Goal: Information Seeking & Learning: Compare options

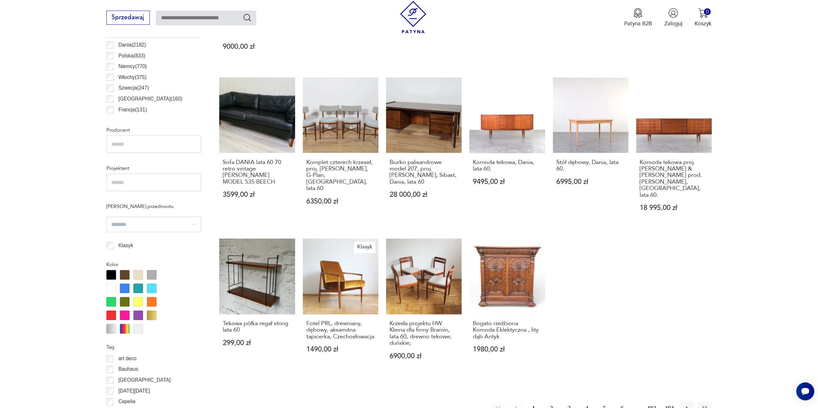
scroll to position [439, 0]
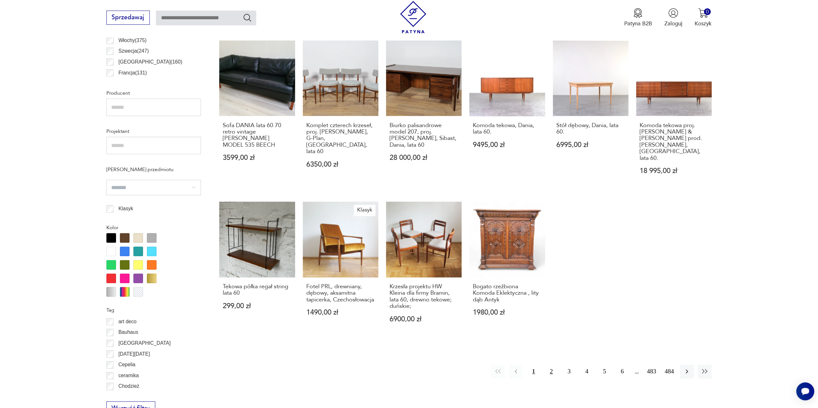
click at [551, 365] on button "2" at bounding box center [551, 372] width 14 height 14
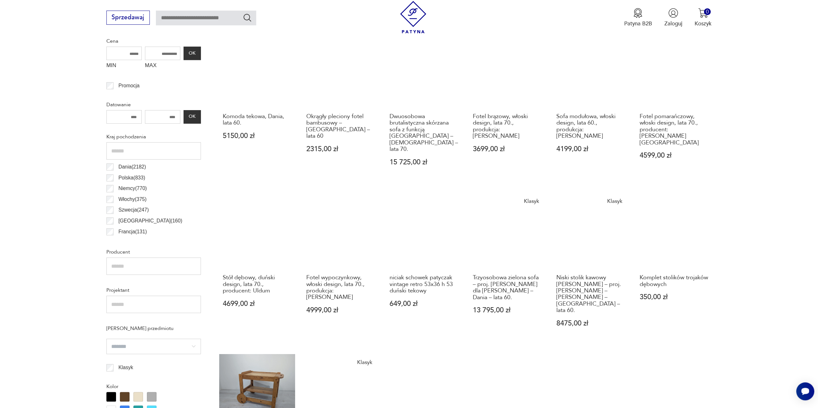
scroll to position [287, 0]
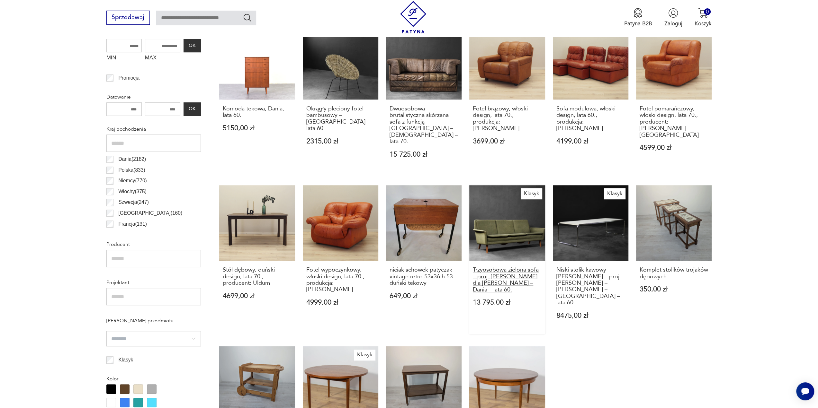
click at [507, 267] on h3 "Trzyosobowa zielona sofa – proj. [PERSON_NAME] dla [PERSON_NAME] – Dania – lata…" at bounding box center [507, 280] width 69 height 26
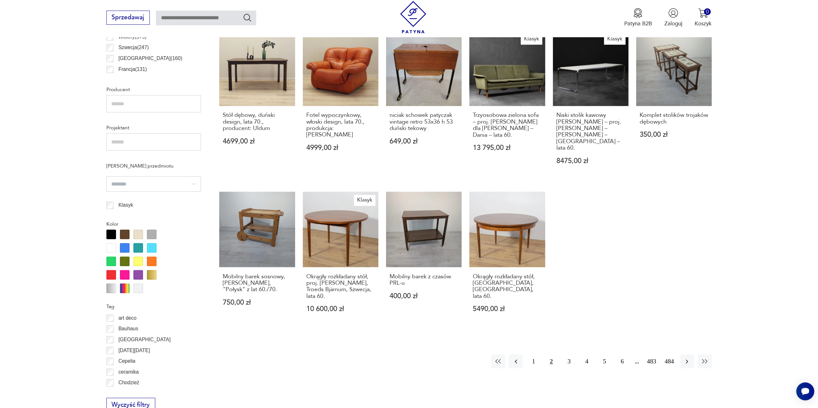
scroll to position [480, 0]
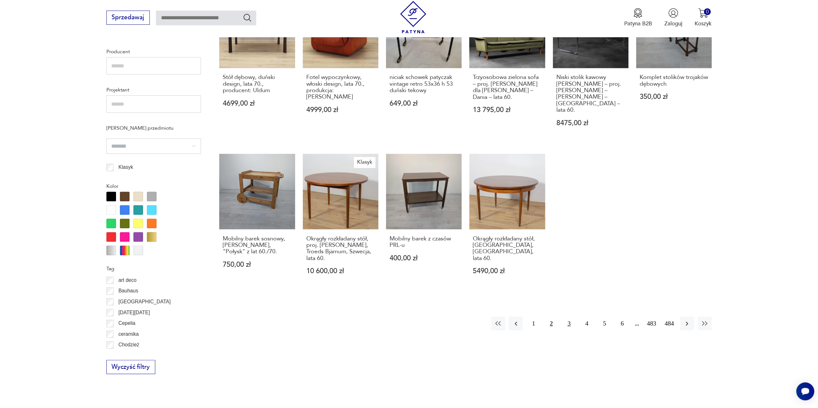
click at [568, 317] on button "3" at bounding box center [569, 324] width 14 height 14
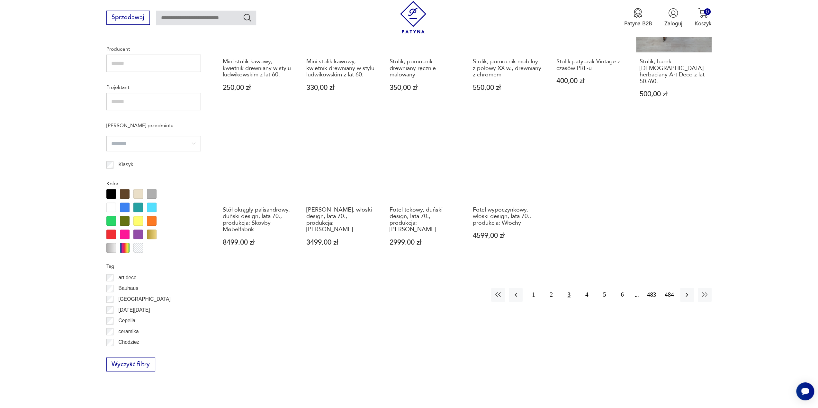
scroll to position [512, 0]
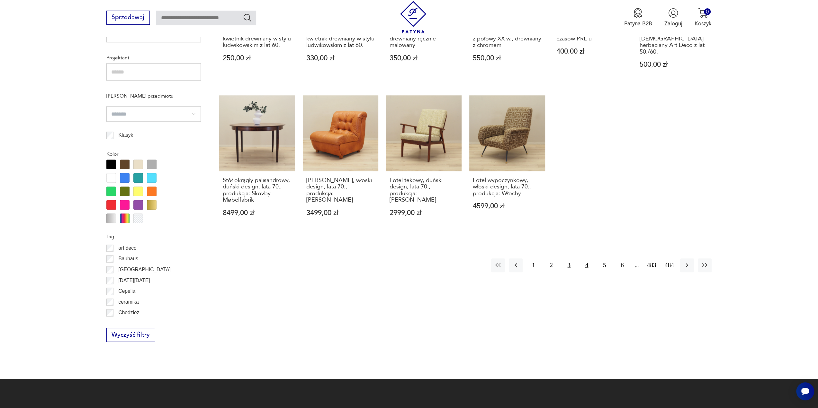
click at [589, 259] on button "4" at bounding box center [587, 266] width 14 height 14
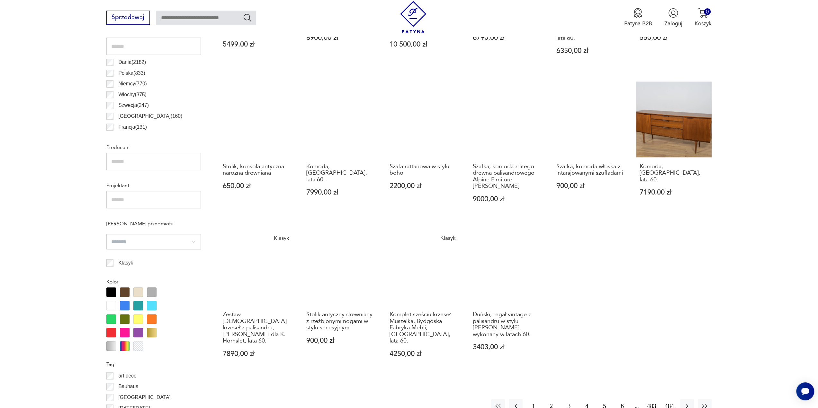
scroll to position [384, 0]
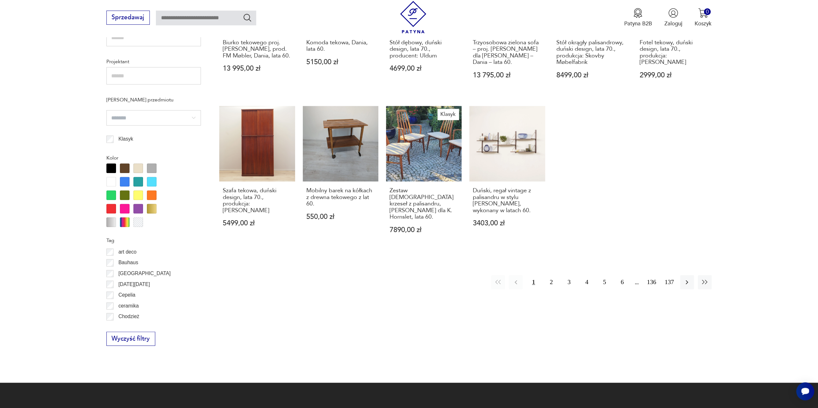
scroll to position [512, 0]
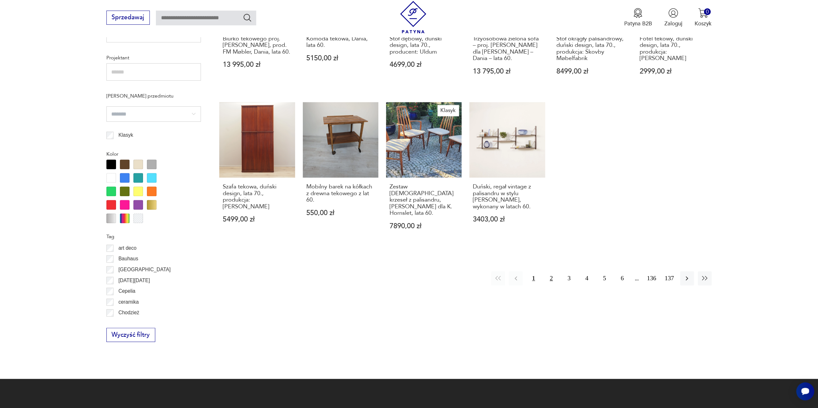
click at [550, 272] on button "2" at bounding box center [551, 279] width 14 height 14
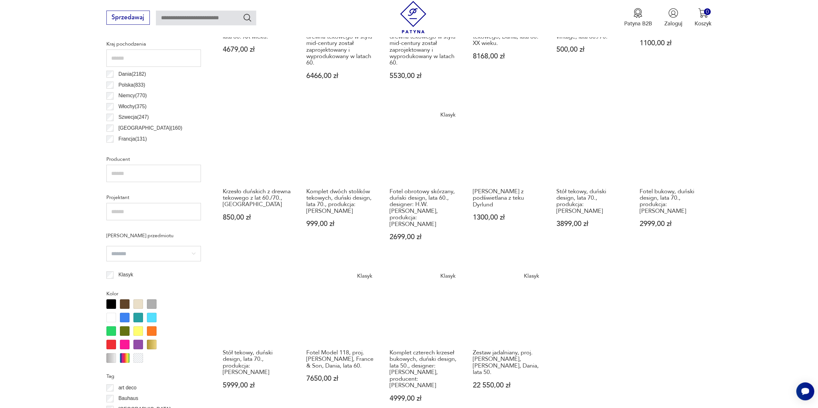
scroll to position [416, 0]
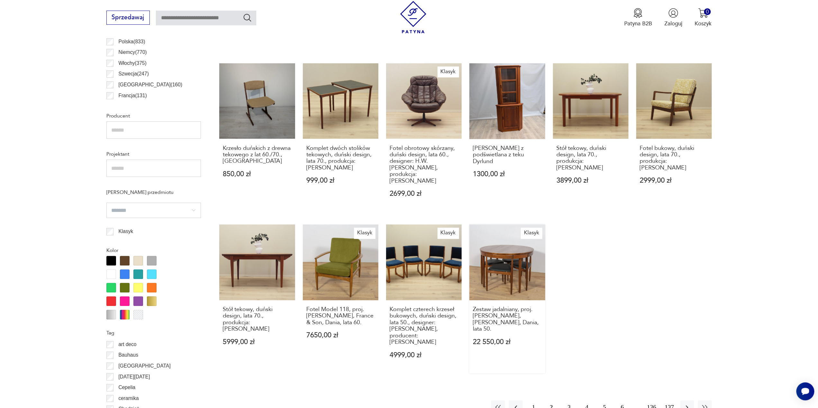
click at [515, 252] on link "Klasyk Zestaw jadalniany, proj. [PERSON_NAME], [PERSON_NAME], Dania, lata 50. 2…" at bounding box center [507, 299] width 76 height 149
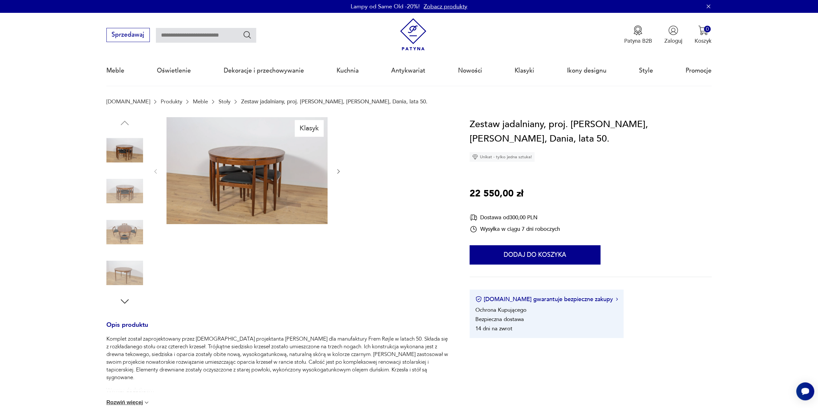
click at [339, 172] on icon "button" at bounding box center [338, 171] width 3 height 4
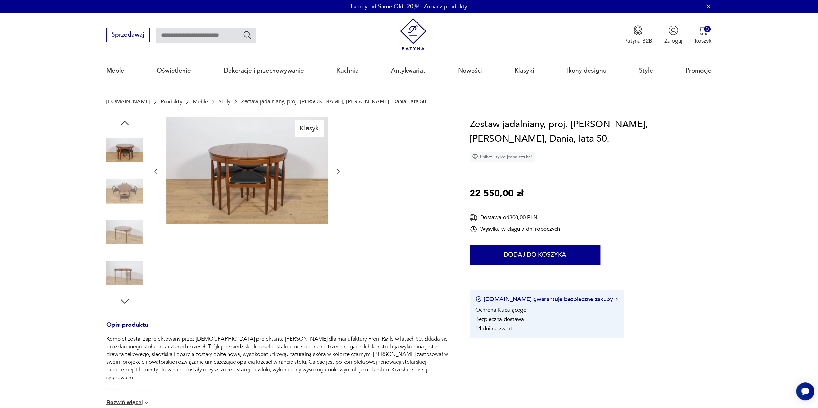
click at [339, 172] on icon "button" at bounding box center [338, 171] width 3 height 4
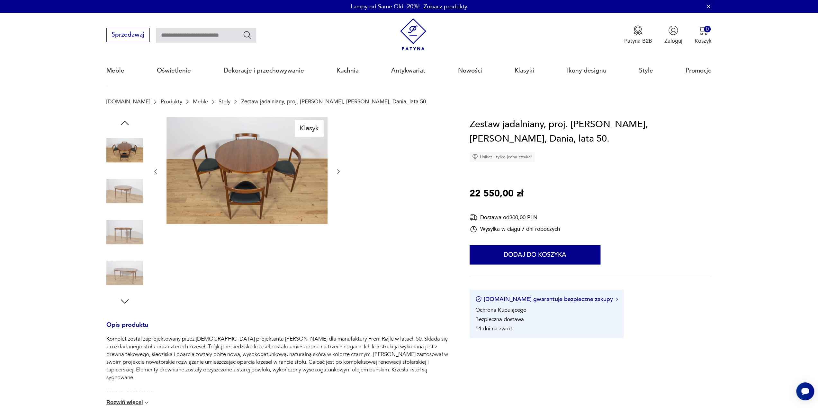
click at [339, 172] on icon "button" at bounding box center [338, 171] width 3 height 4
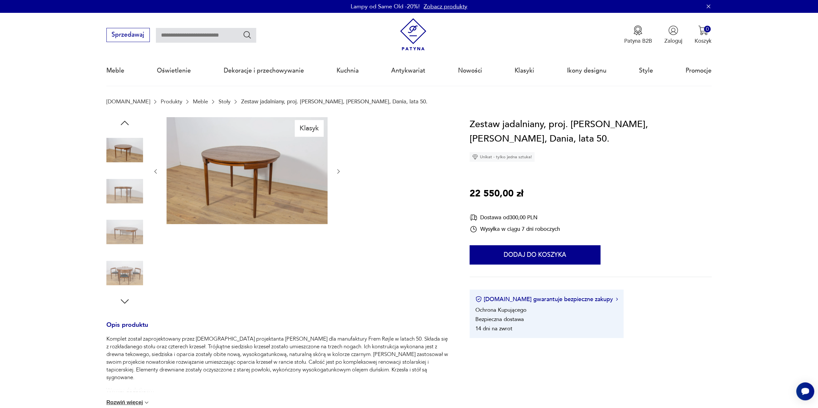
click at [339, 172] on icon "button" at bounding box center [338, 171] width 3 height 4
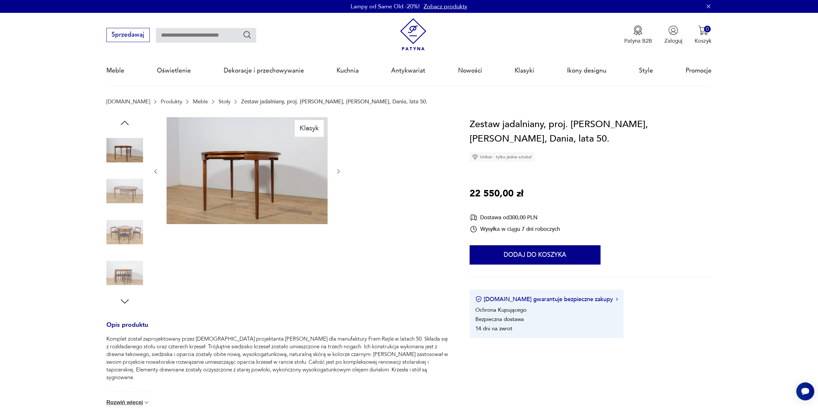
click at [339, 172] on icon "button" at bounding box center [338, 171] width 3 height 4
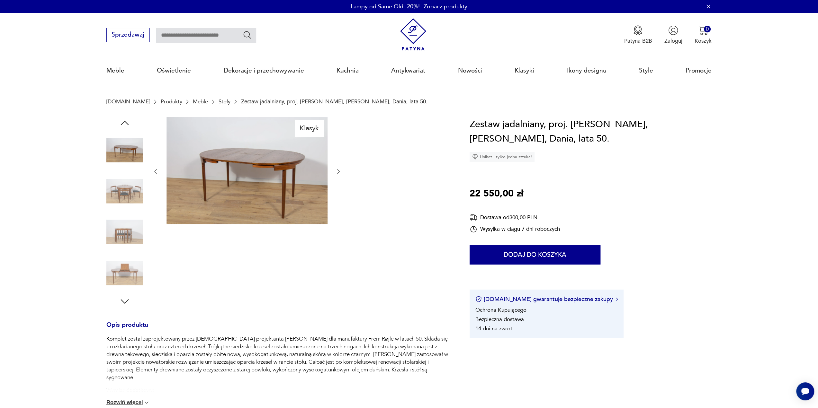
click at [339, 172] on icon "button" at bounding box center [338, 171] width 3 height 4
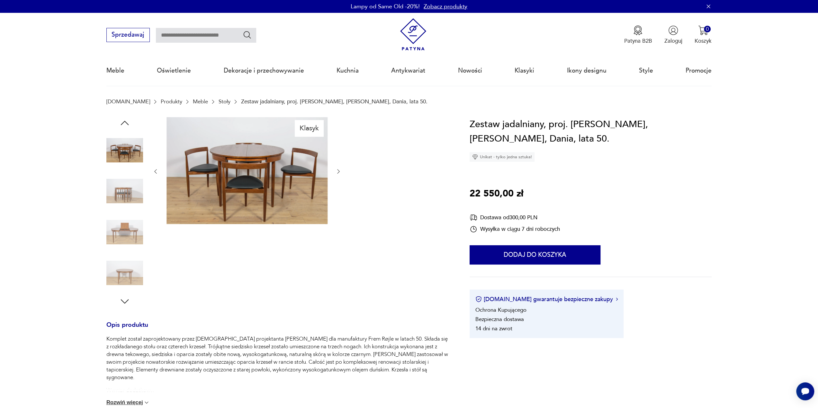
click at [339, 172] on icon "button" at bounding box center [338, 171] width 3 height 4
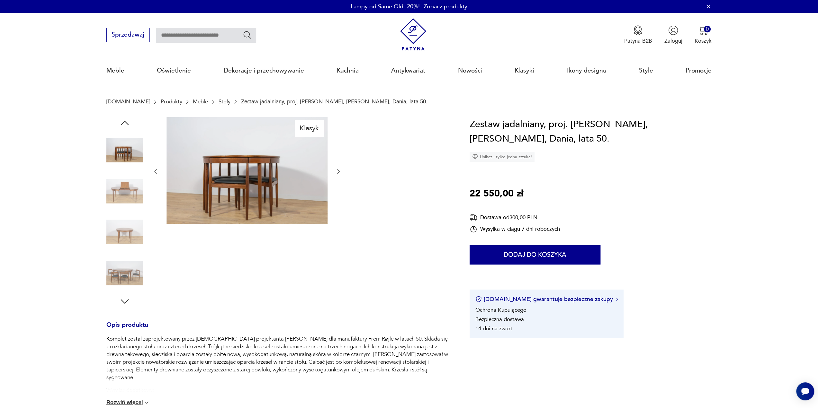
click at [339, 172] on icon "button" at bounding box center [338, 171] width 3 height 4
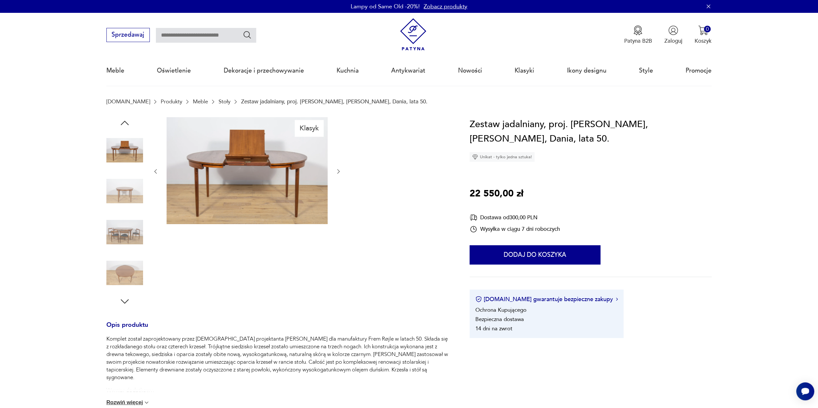
click at [339, 172] on icon "button" at bounding box center [338, 171] width 3 height 4
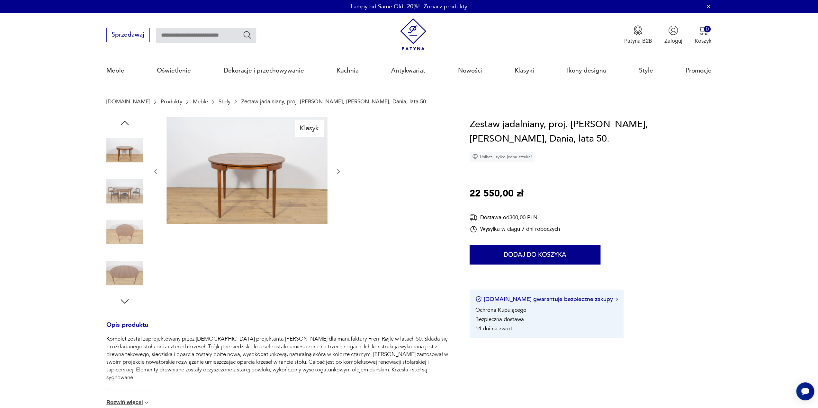
click at [339, 172] on icon "button" at bounding box center [338, 171] width 3 height 4
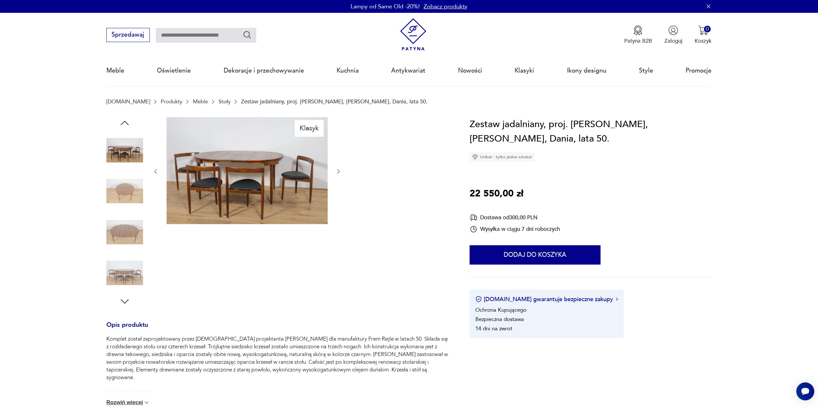
click at [339, 172] on icon "button" at bounding box center [338, 171] width 3 height 4
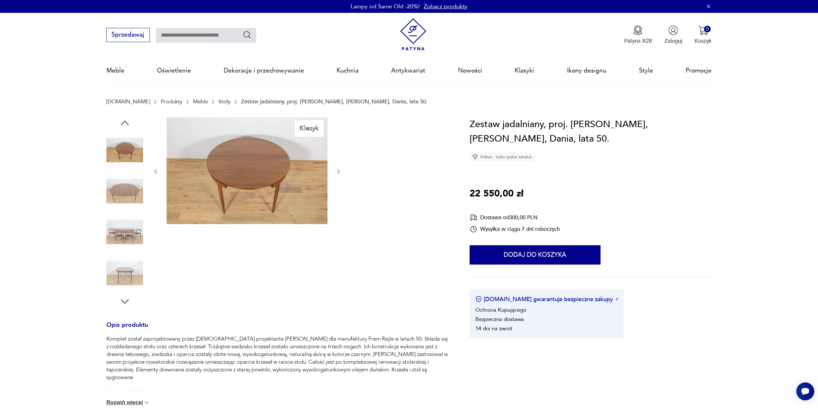
click at [339, 172] on icon "button" at bounding box center [338, 171] width 3 height 4
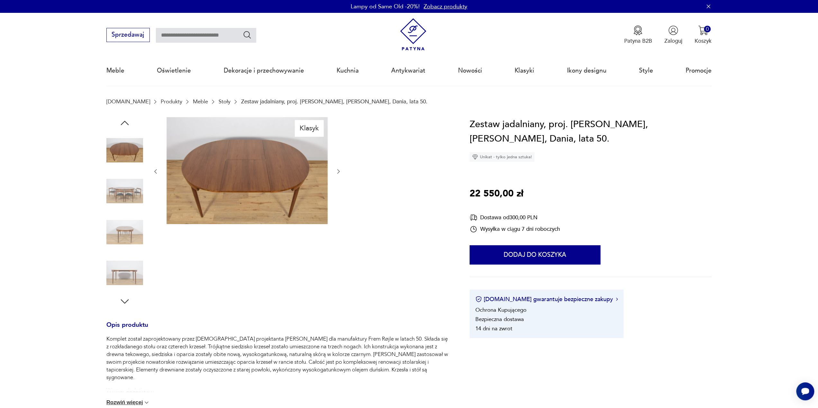
click at [339, 172] on icon "button" at bounding box center [338, 171] width 3 height 4
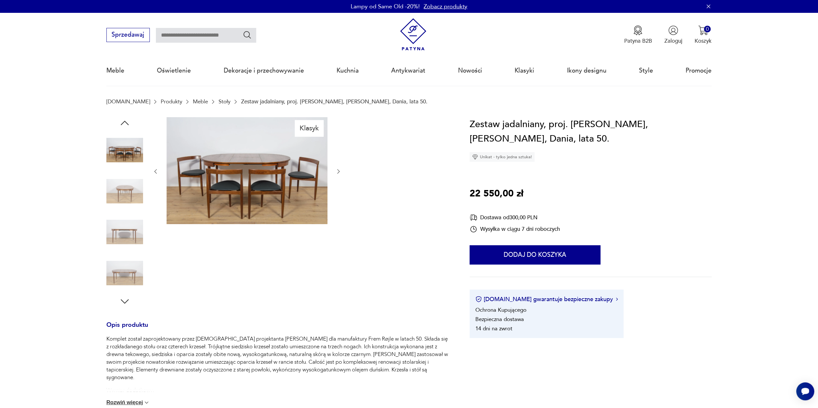
click at [339, 172] on icon "button" at bounding box center [338, 171] width 3 height 4
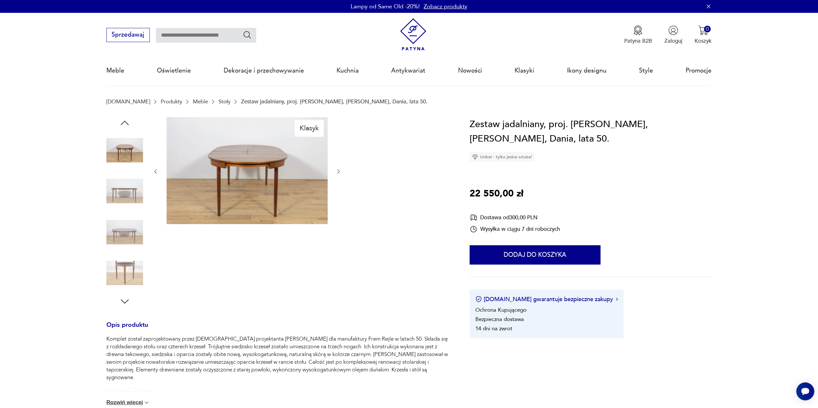
click at [339, 172] on icon "button" at bounding box center [338, 171] width 3 height 4
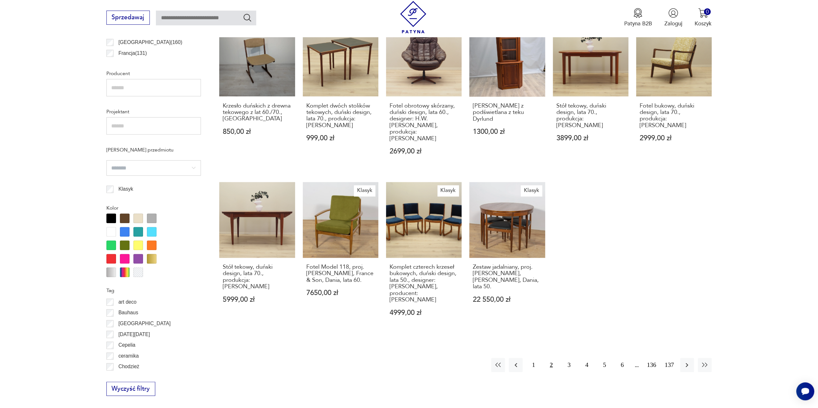
scroll to position [480, 0]
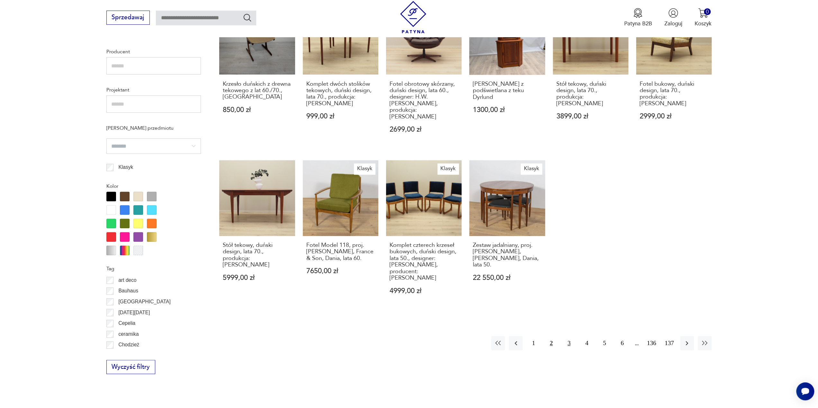
click at [570, 337] on button "3" at bounding box center [569, 344] width 14 height 14
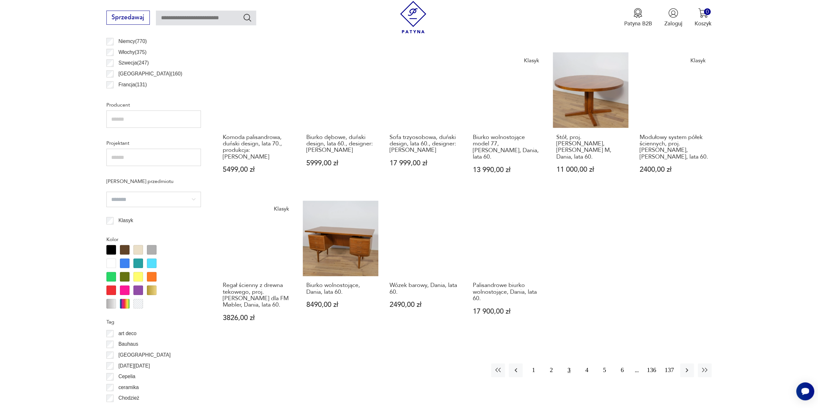
scroll to position [480, 0]
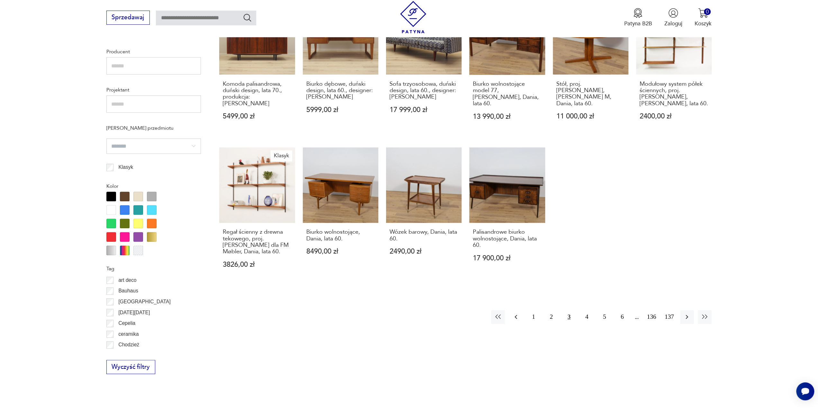
click at [517, 313] on icon "button" at bounding box center [516, 317] width 8 height 8
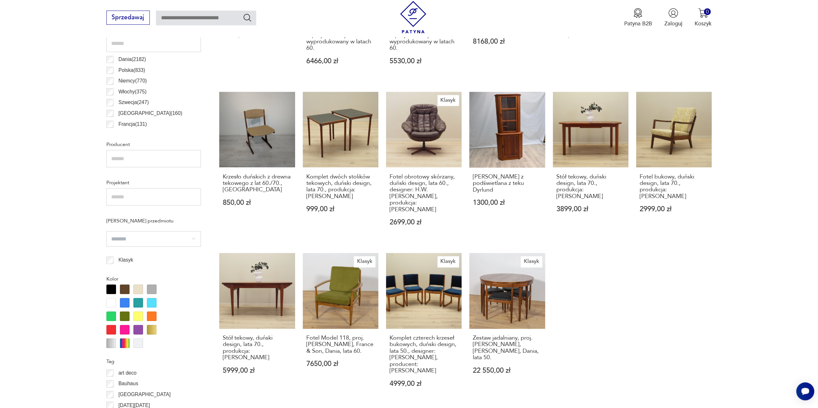
scroll to position [416, 0]
